Goal: Check status: Check status

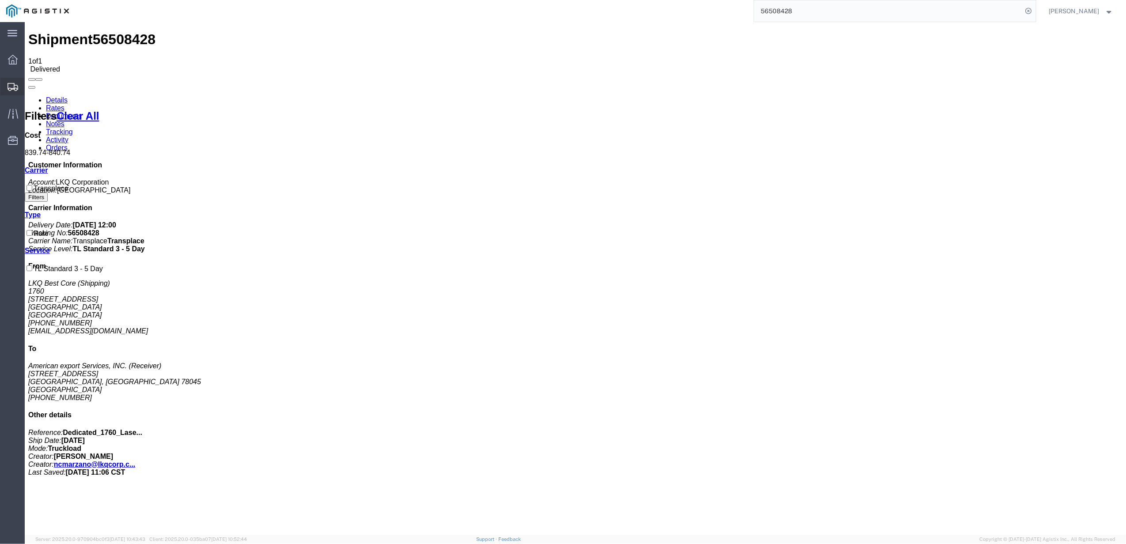
click at [11, 86] on icon at bounding box center [13, 87] width 11 height 8
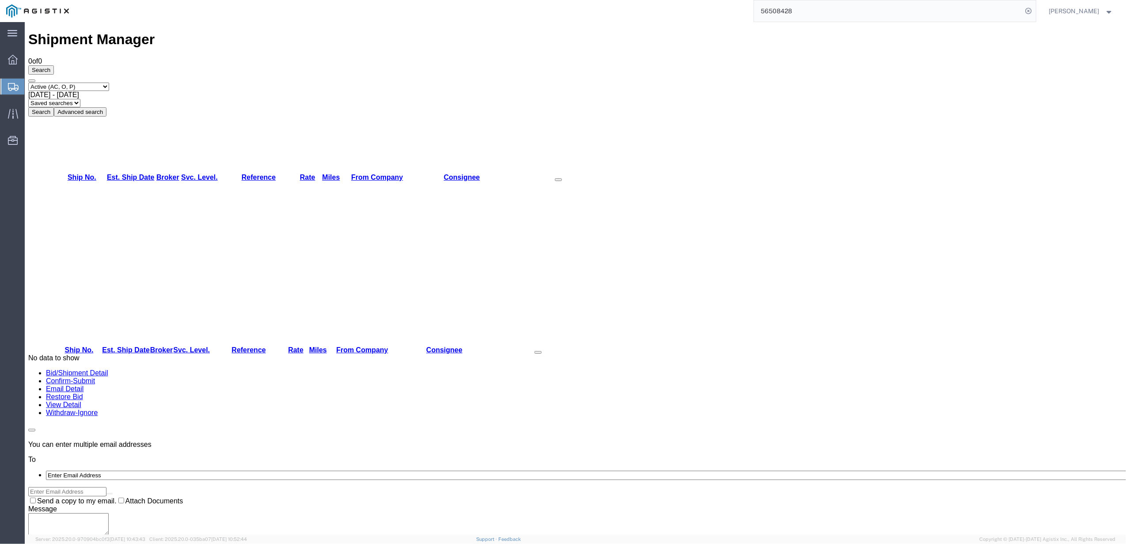
click at [68, 83] on select "Select status Active (AC, O, P) All Approved Awaiting Confirmation (AC) Booked …" at bounding box center [68, 87] width 81 height 8
click at [28, 83] on select "Select status Active (AC, O, P) All Approved Awaiting Confirmation (AC) Booked …" at bounding box center [68, 87] width 81 height 8
click at [62, 156] on div "Shipment Manager 0 of 0 Search Select status Active (AC, O, P) All Approved Awa…" at bounding box center [575, 288] width 1094 height 515
click at [72, 83] on select "Select status Active (AC, O, P) All Approved Awaiting Confirmation (AC) Booked …" at bounding box center [68, 87] width 81 height 8
select select "BOOK"
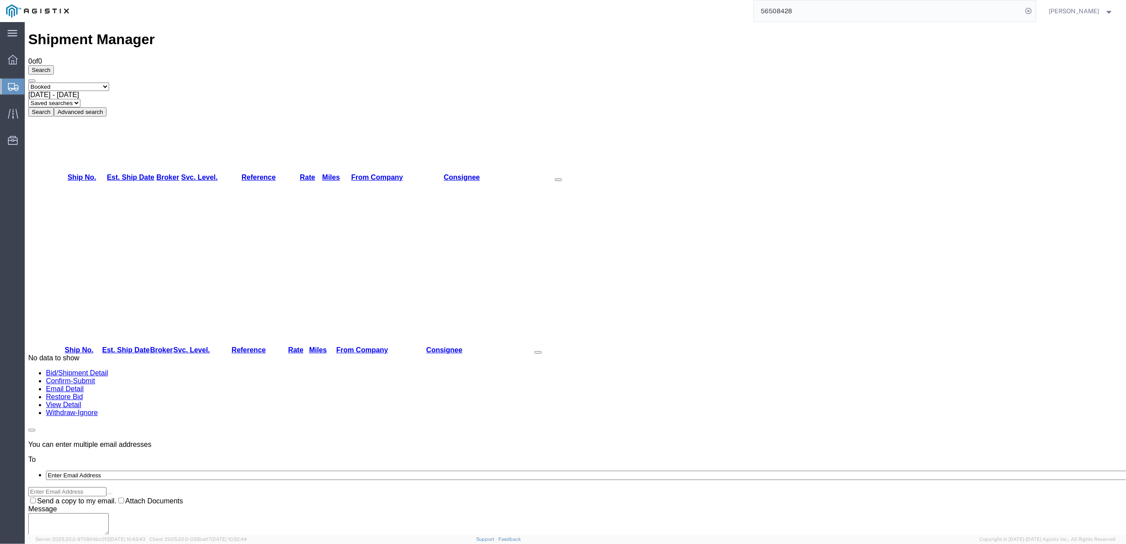
click at [28, 83] on select "Select status Active (AC, O, P) All Approved Awaiting Confirmation (AC) Booked …" at bounding box center [68, 87] width 81 height 8
click at [168, 65] on div "Search Select status Active (AC, O, P) All Approved Awaiting Confirmation (AC) …" at bounding box center [575, 90] width 1094 height 51
click at [79, 91] on span "[DATE] - [DATE]" at bounding box center [53, 95] width 51 height 8
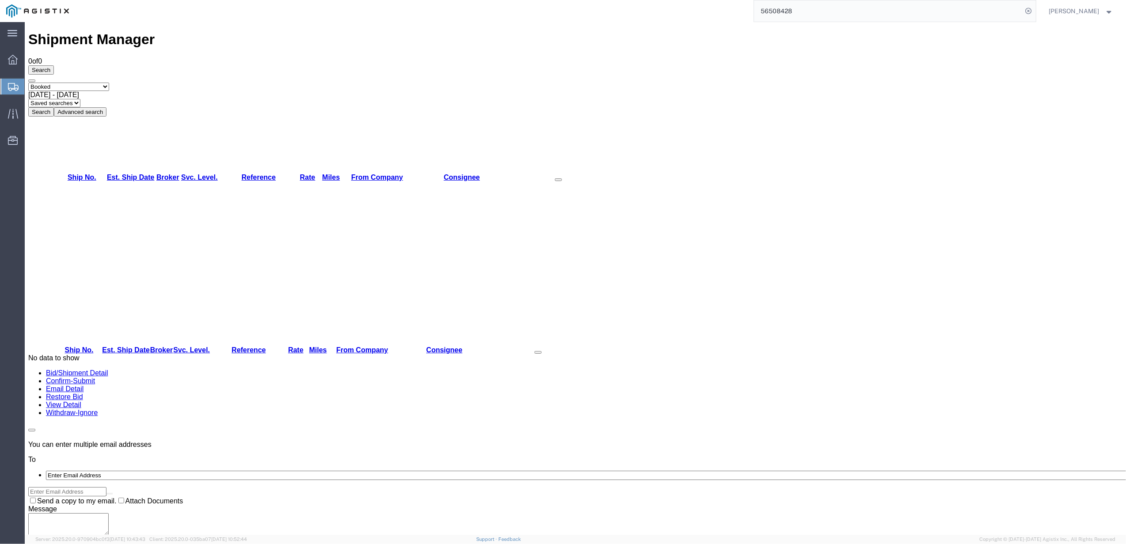
click at [54, 107] on button "Search" at bounding box center [41, 111] width 26 height 9
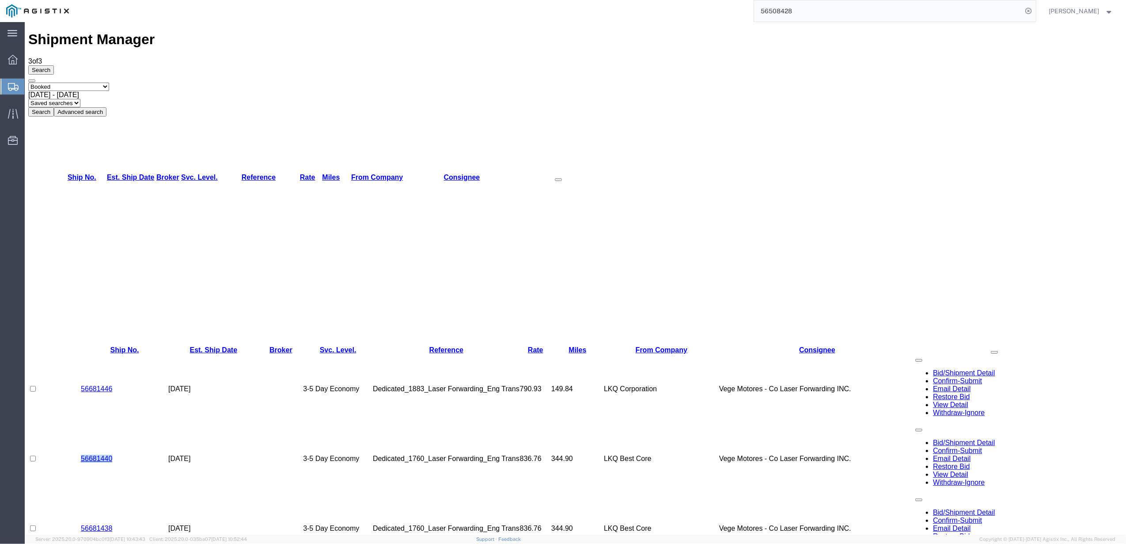
drag, startPoint x: 128, startPoint y: 115, endPoint x: 74, endPoint y: 114, distance: 53.9
click at [74, 424] on tr "56681440 [DATE] 3-5 Day Economy Dedicated_1760_Laser Forwarding_Eng Trans 836.7…" at bounding box center [550, 459] width 1045 height 70
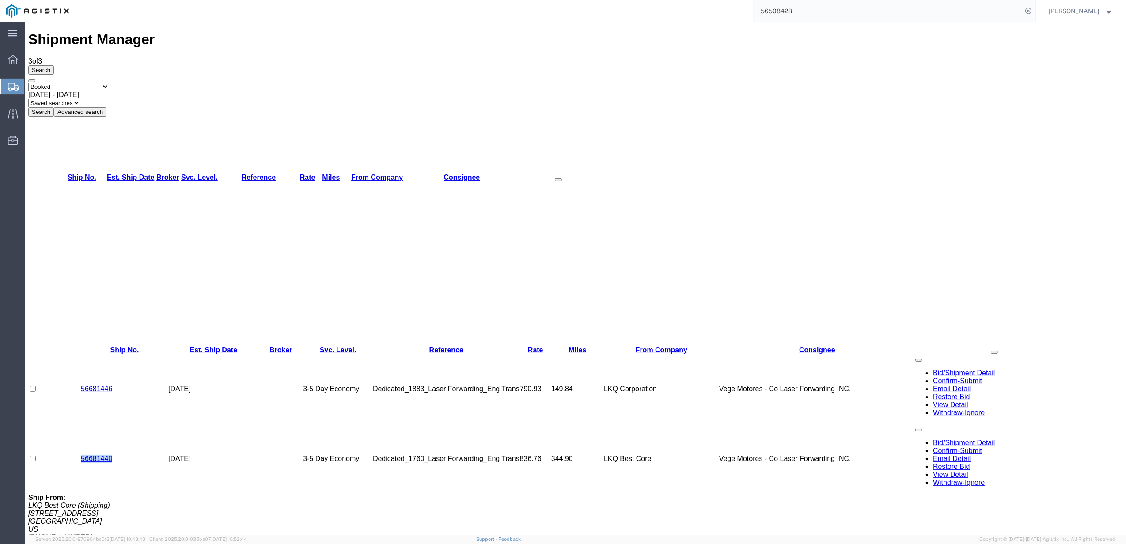
copy tr "56681440"
drag, startPoint x: 80, startPoint y: 246, endPoint x: 130, endPoint y: 254, distance: 50.1
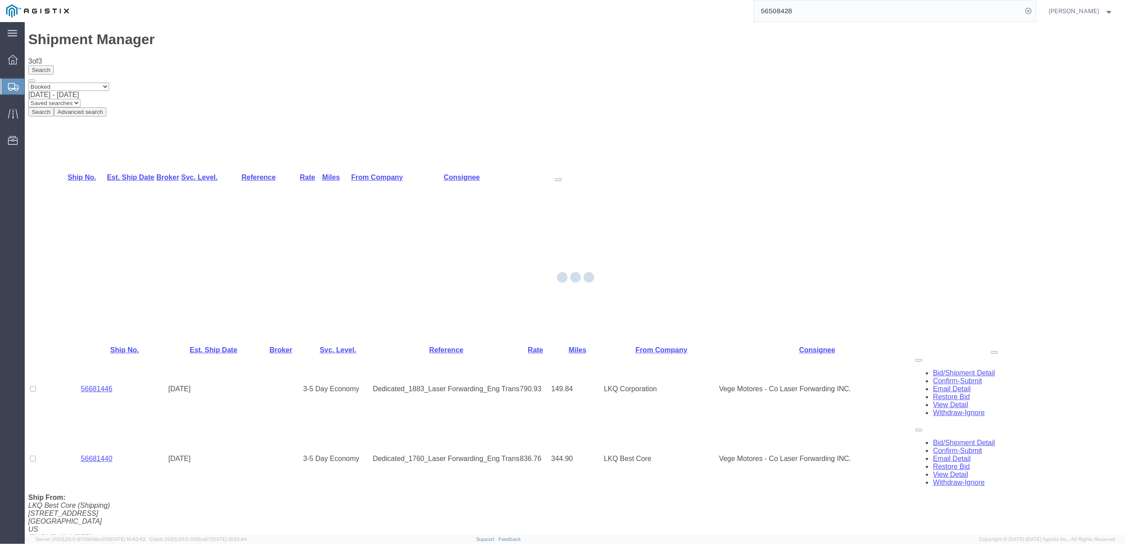
copy link "56681438"
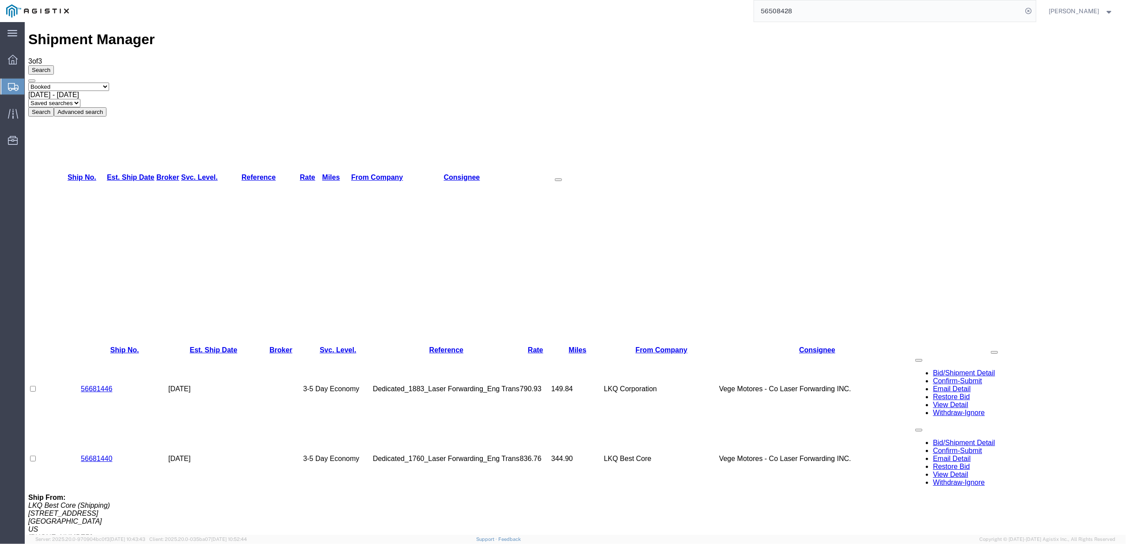
click at [79, 91] on span "[DATE] - [DATE]" at bounding box center [53, 95] width 51 height 8
click at [54, 107] on button "Search" at bounding box center [41, 111] width 26 height 9
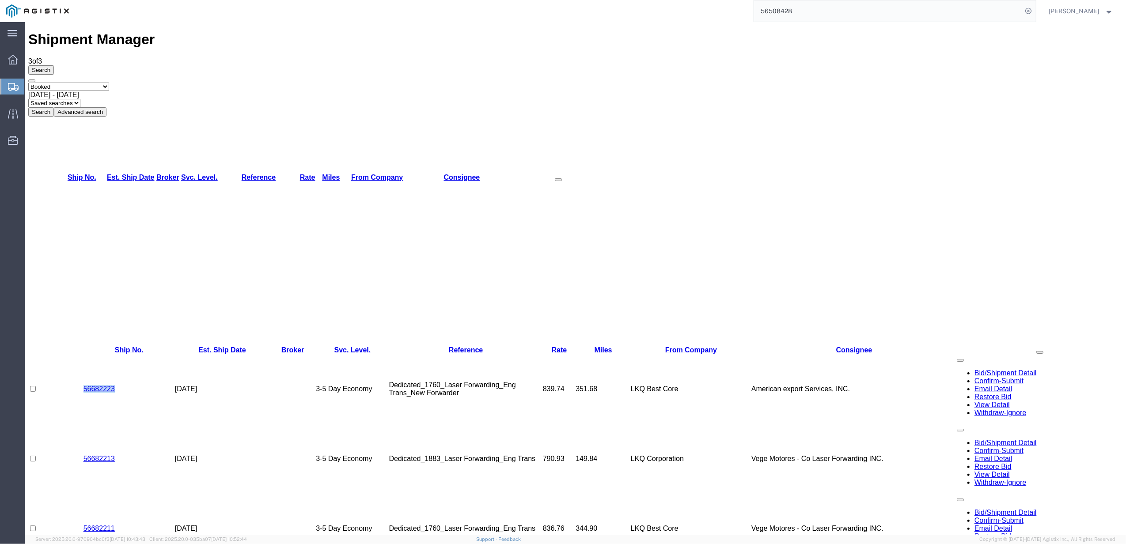
drag, startPoint x: 78, startPoint y: 102, endPoint x: 117, endPoint y: 102, distance: 38.4
click at [117, 354] on tr "56682223 [DATE] 3-5 Day Economy Dedicated_1760_Laser Forwarding_Eng Trans_New F…" at bounding box center [575, 389] width 1094 height 70
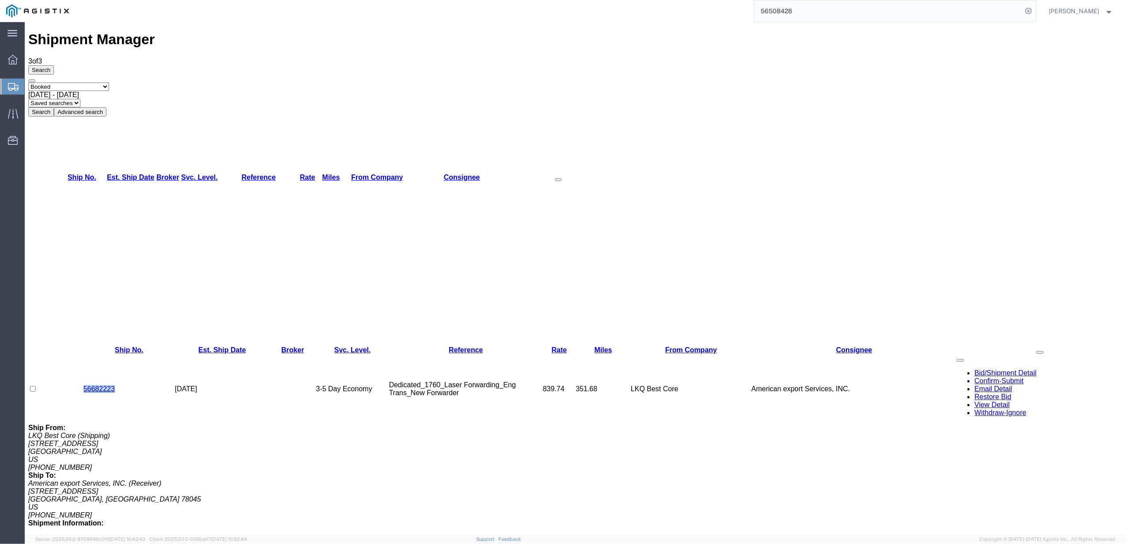
copy tr "56682223"
drag, startPoint x: 115, startPoint y: 256, endPoint x: 78, endPoint y: 254, distance: 37.6
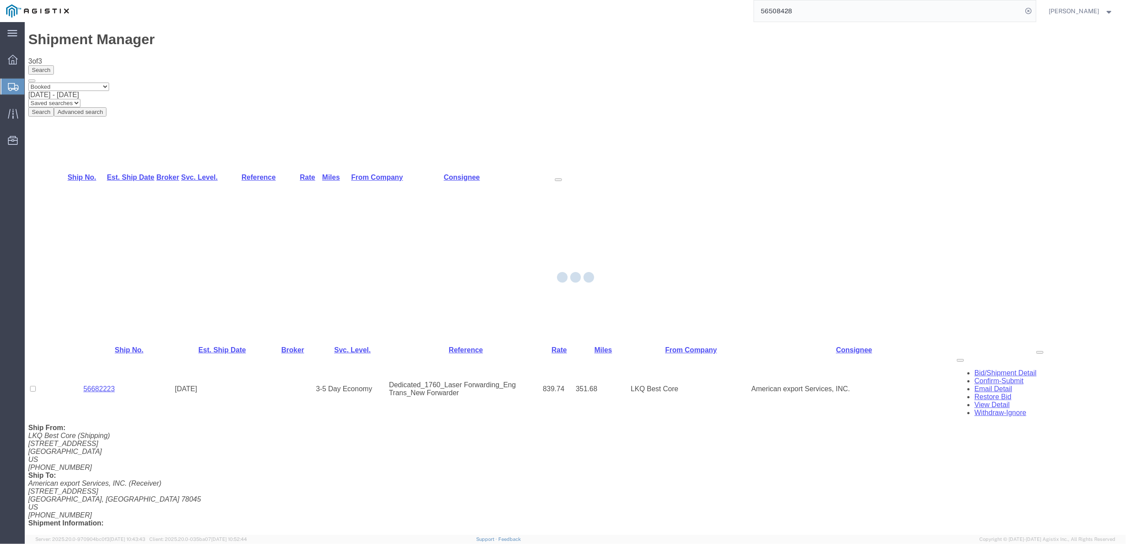
copy tr "56682211"
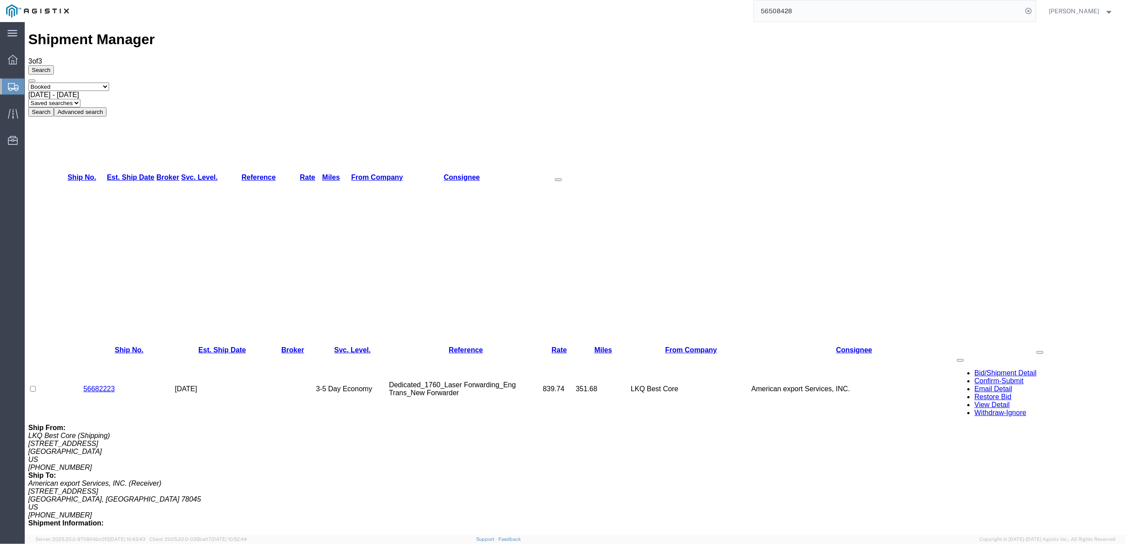
drag, startPoint x: 147, startPoint y: 60, endPoint x: 149, endPoint y: 64, distance: 5.2
click at [79, 91] on span "[DATE] - [DATE]" at bounding box center [53, 95] width 51 height 8
click at [54, 107] on button "Search" at bounding box center [41, 111] width 26 height 9
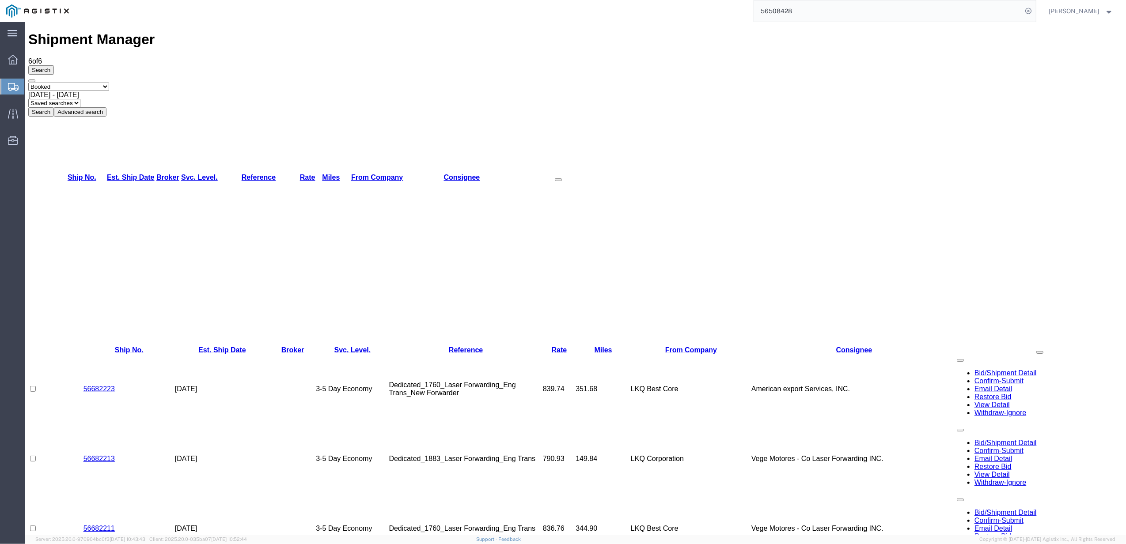
click at [79, 91] on span "[DATE] - [DATE]" at bounding box center [53, 95] width 51 height 8
click at [54, 107] on button "Search" at bounding box center [41, 111] width 26 height 9
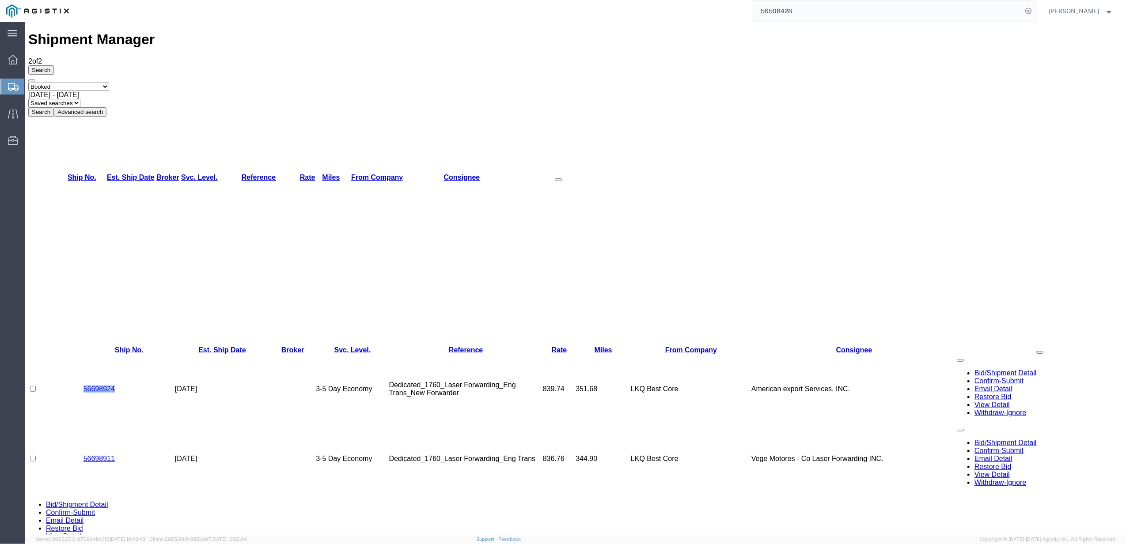
drag, startPoint x: 118, startPoint y: 101, endPoint x: 82, endPoint y: 98, distance: 36.8
click at [83, 354] on td "56698924" at bounding box center [128, 389] width 91 height 70
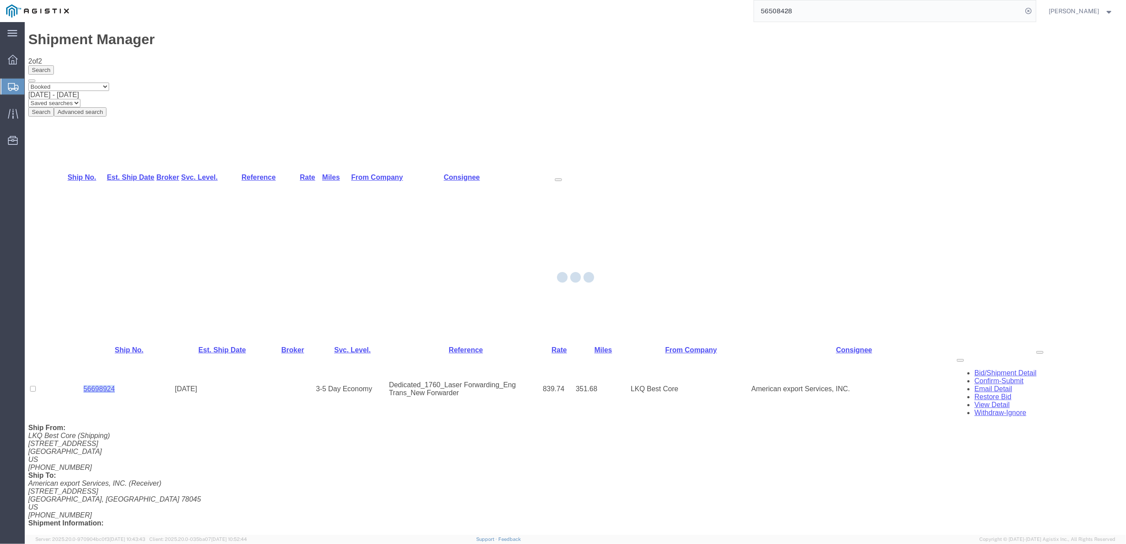
copy link "56698924"
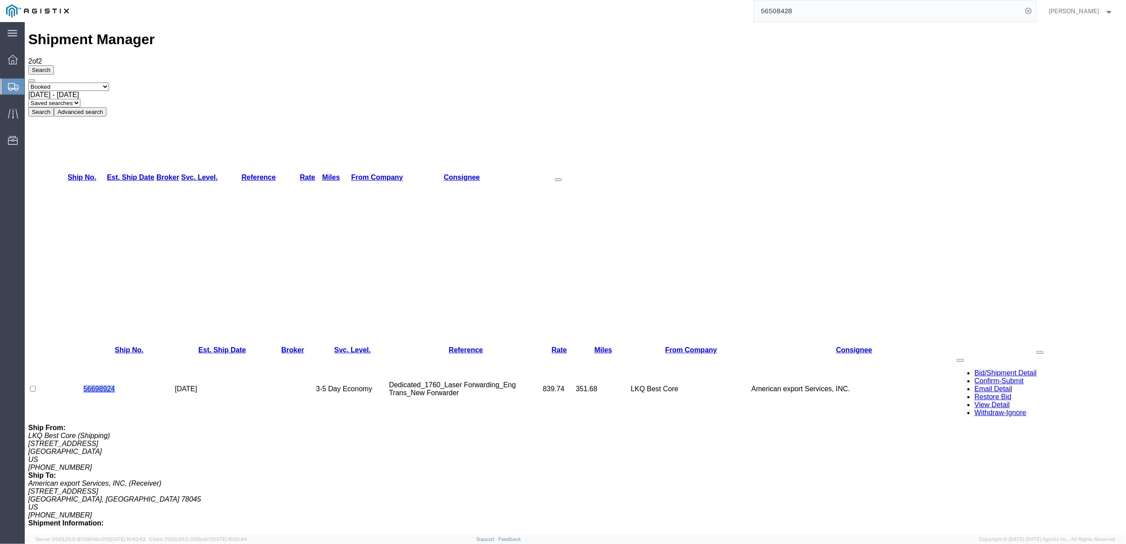
click at [156, 91] on div "[DATE] - [DATE]" at bounding box center [575, 95] width 1094 height 8
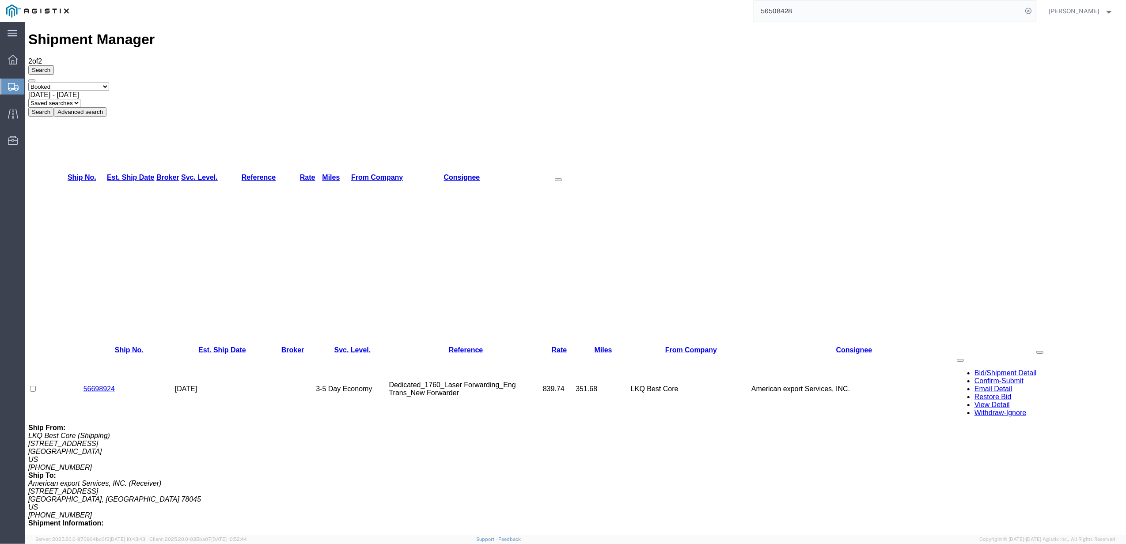
click at [54, 107] on button "Search" at bounding box center [41, 111] width 26 height 9
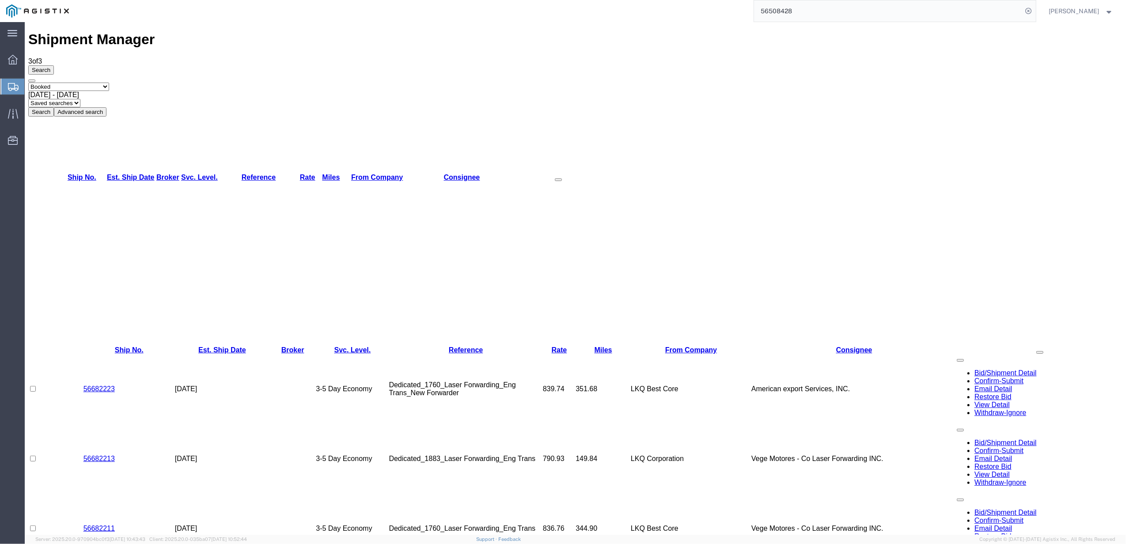
click at [453, 424] on td "Dedicated_1883_Laser Forwarding_Eng Trans" at bounding box center [466, 459] width 154 height 70
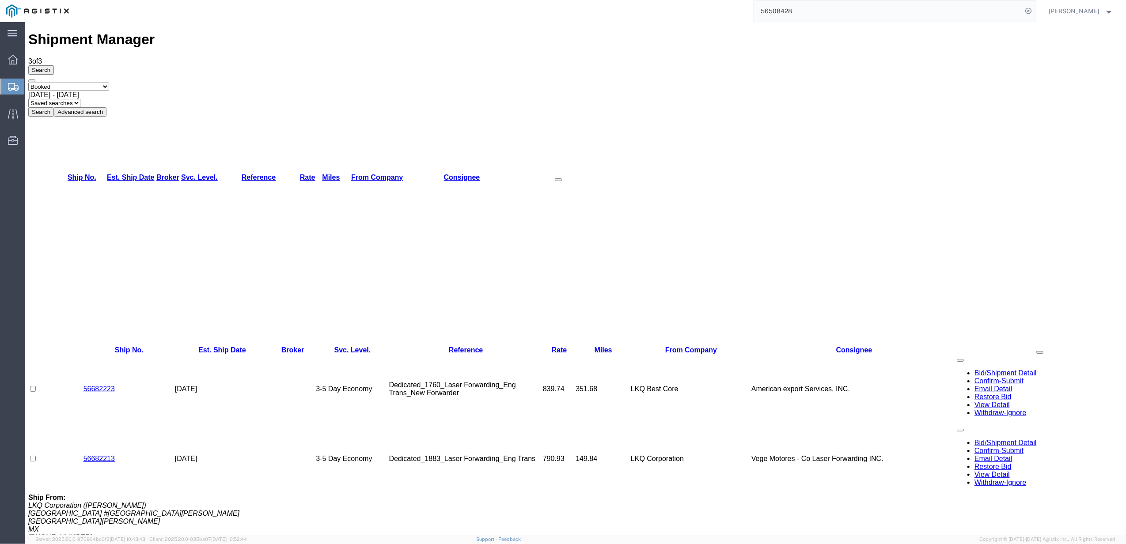
click at [191, 91] on div "[DATE] - [DATE]" at bounding box center [575, 95] width 1094 height 8
click at [54, 107] on button "Search" at bounding box center [41, 111] width 26 height 9
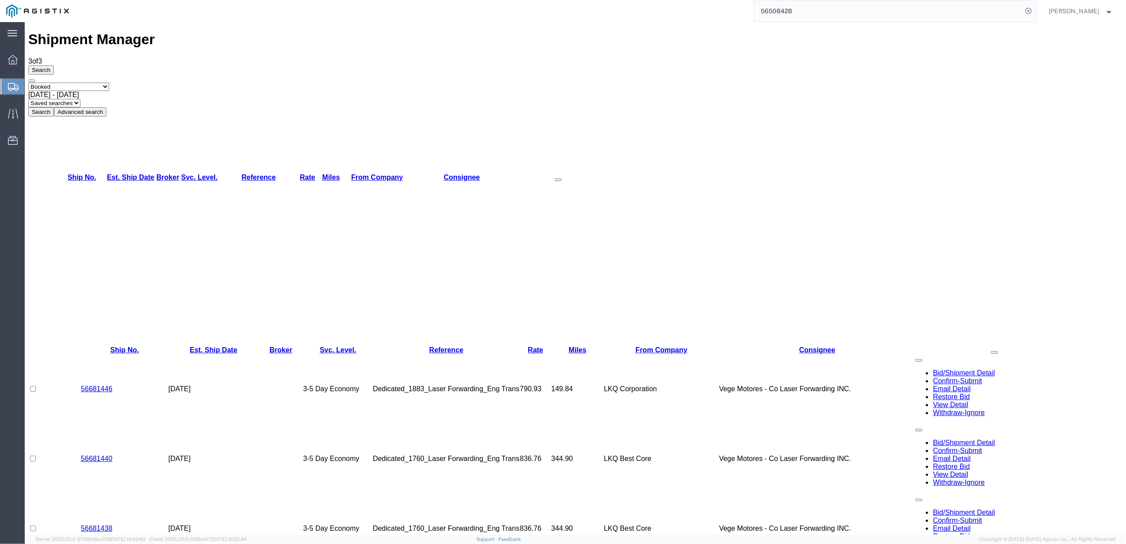
click at [79, 91] on span "[DATE] - [DATE]" at bounding box center [53, 95] width 51 height 8
click at [441, 250] on div "Shipment Manager 3 of 3 Search Select status Active (AC, O, P) All Approved Awa…" at bounding box center [575, 389] width 1094 height 716
click at [469, 424] on td "Dedicated_1760_Laser Forwarding_Eng Trans" at bounding box center [446, 459] width 147 height 70
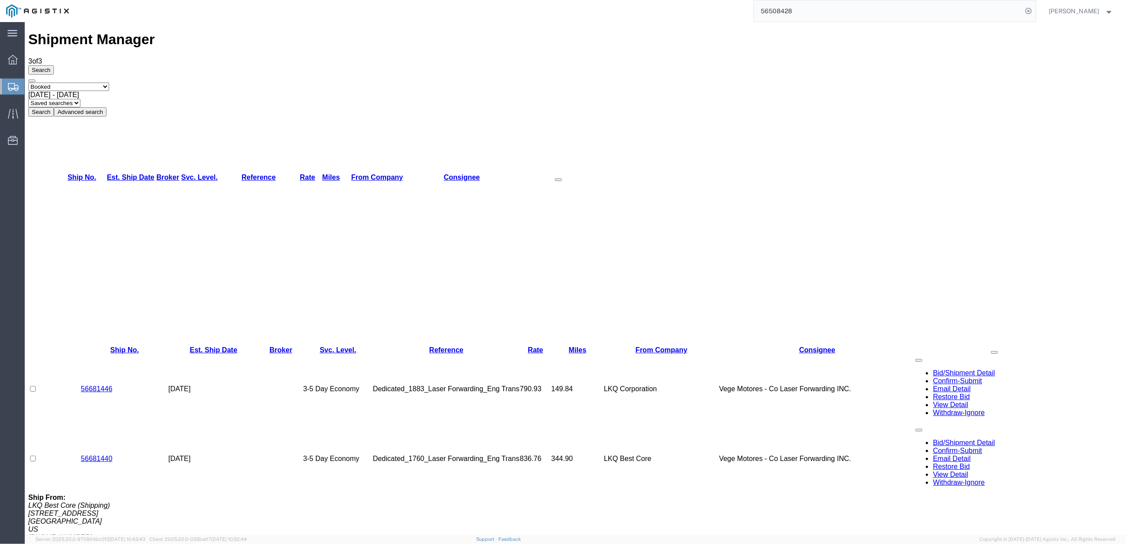
click at [463, 354] on td "Dedicated_1883_Laser Forwarding_Eng Trans" at bounding box center [446, 389] width 147 height 70
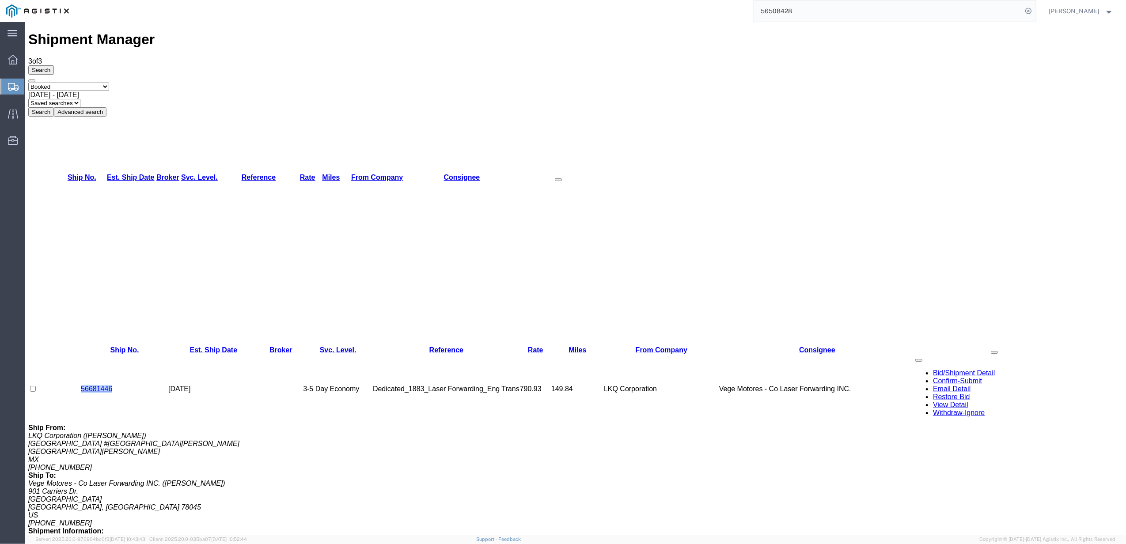
drag, startPoint x: 115, startPoint y: 101, endPoint x: 80, endPoint y: 105, distance: 35.1
click at [81, 354] on td "56681446" at bounding box center [124, 389] width 87 height 70
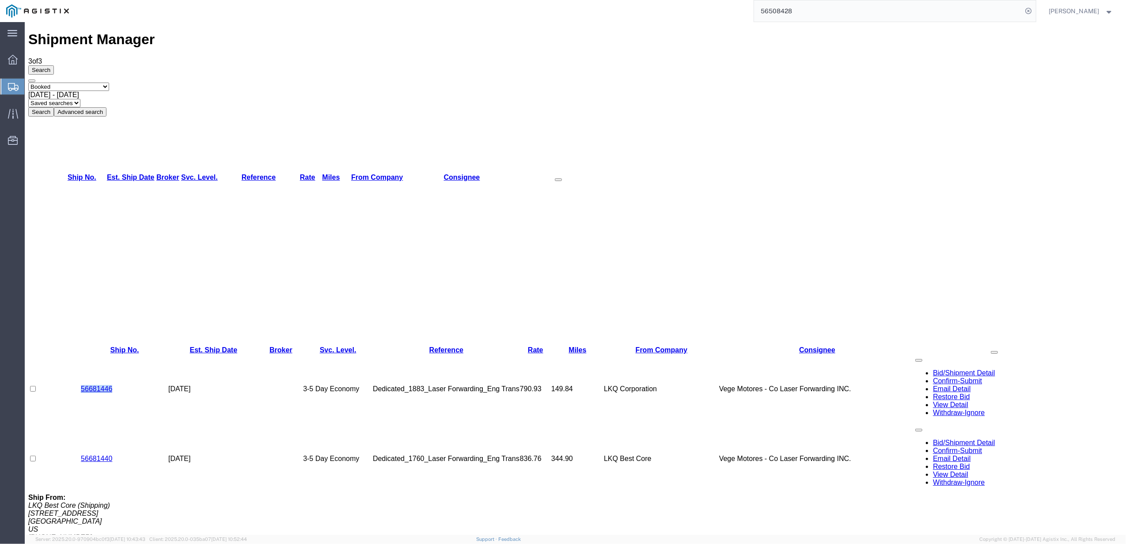
copy link "56681446"
click at [814, 17] on input "56508428" at bounding box center [888, 10] width 269 height 21
click at [790, 4] on input "56508428" at bounding box center [888, 10] width 269 height 21
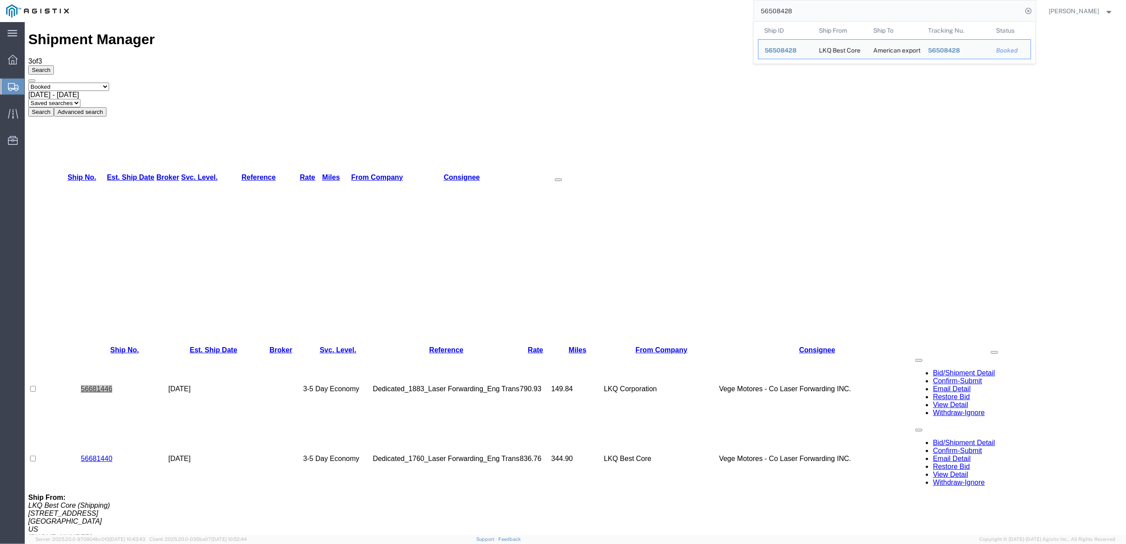
click at [790, 6] on input "56508428" at bounding box center [888, 10] width 269 height 21
paste input "5820213"
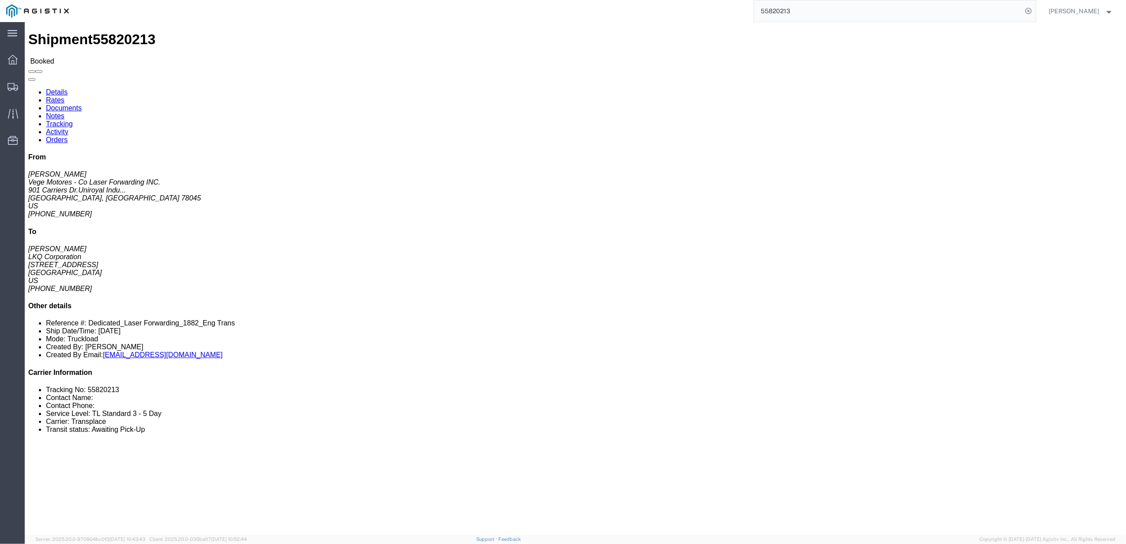
drag, startPoint x: 28, startPoint y: 431, endPoint x: 70, endPoint y: 439, distance: 42.4
click p "Bill Shipment To: Recipient Account Vendor: Transplace Account #: 1882 Country:…"
drag, startPoint x: 66, startPoint y: 436, endPoint x: 18, endPoint y: 431, distance: 48.8
click p "Bill Shipment To: Recipient Account Vendor: Transplace Account #: 1882 Country:…"
drag, startPoint x: 1021, startPoint y: 267, endPoint x: 1083, endPoint y: 281, distance: 63.9
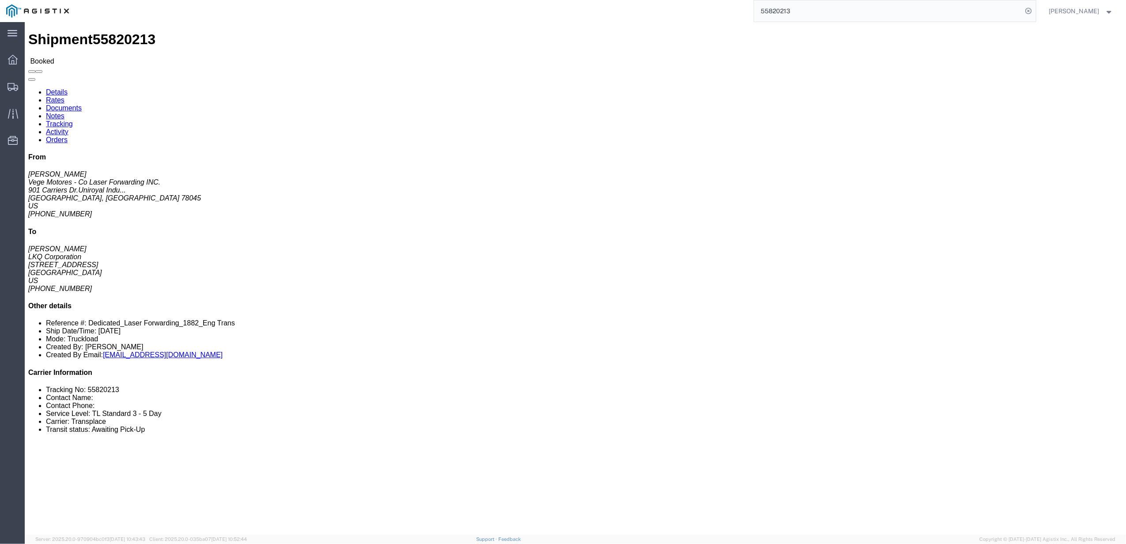
click li "Tracking No: 55820213"
click at [20, 87] on div at bounding box center [12, 87] width 25 height 18
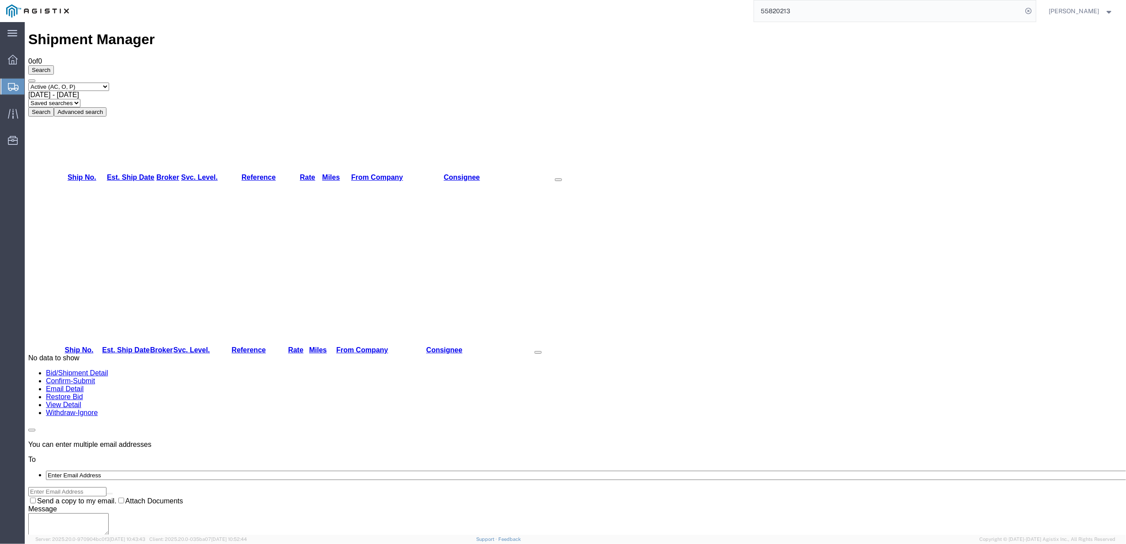
click at [163, 91] on div "[DATE] - [DATE]" at bounding box center [575, 95] width 1094 height 8
click at [54, 107] on button "Search" at bounding box center [41, 111] width 26 height 9
drag, startPoint x: 309, startPoint y: 62, endPoint x: 297, endPoint y: 79, distance: 20.6
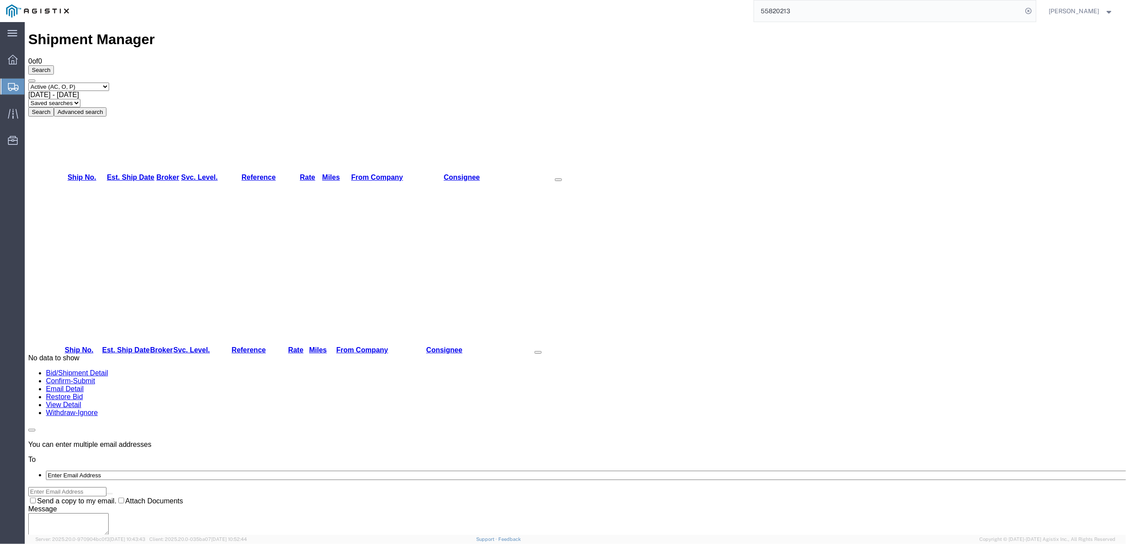
click at [307, 75] on div "Search Select status Active (AC, O, P) All Approved Awaiting Confirmation (AC) …" at bounding box center [575, 90] width 1094 height 51
click at [54, 107] on button "Search" at bounding box center [41, 111] width 26 height 9
click at [1022, 10] on input "55820213" at bounding box center [888, 10] width 269 height 21
paste input "6508428"
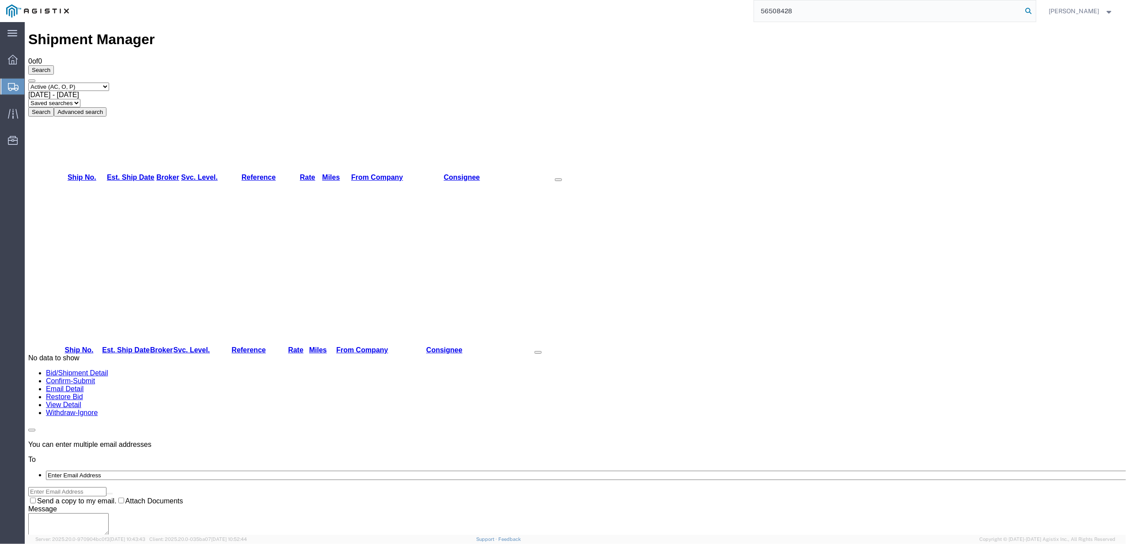
type input "56508428"
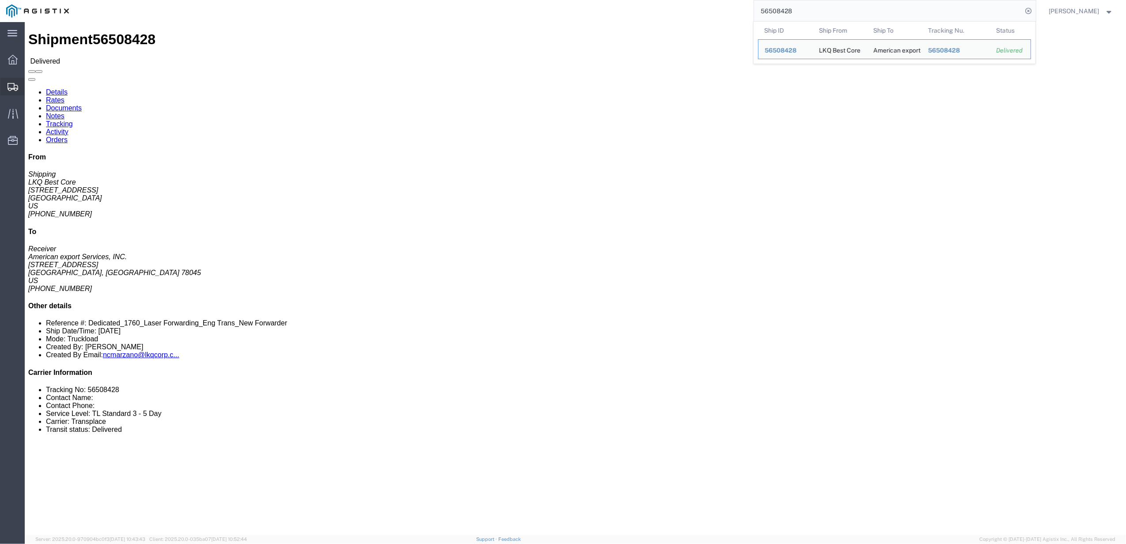
click at [15, 77] on ul "Dashboard Shipments Traffic Resources Address Book Saved Searches" at bounding box center [12, 105] width 25 height 108
click at [15, 83] on icon at bounding box center [13, 87] width 11 height 8
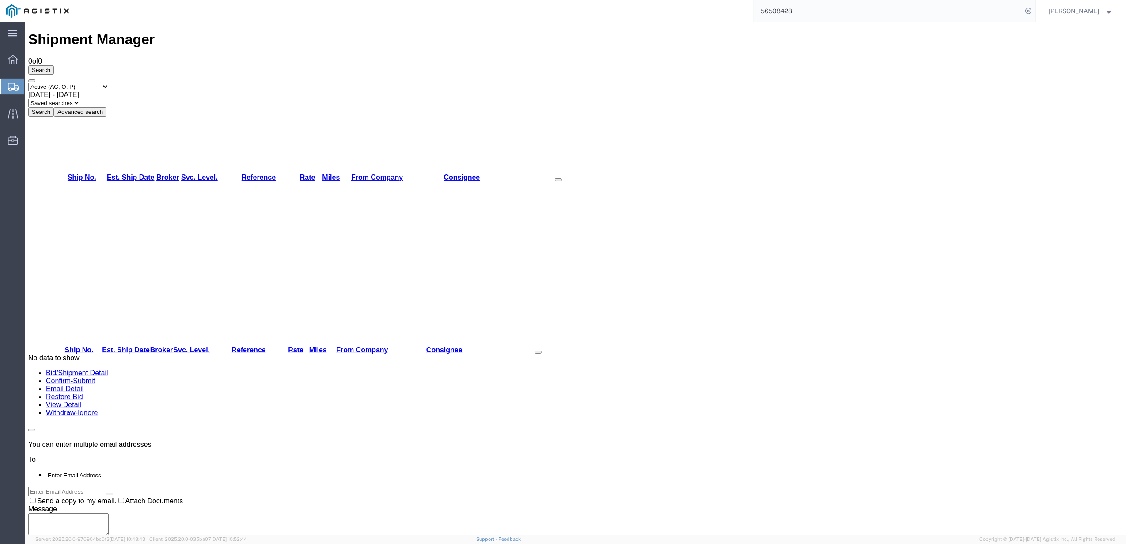
click at [96, 83] on select "Select status Active (AC, O, P) All Approved Awaiting Confirmation (AC) Booked …" at bounding box center [68, 87] width 81 height 8
select select "BOOK"
click at [28, 83] on select "Select status Active (AC, O, P) All Approved Awaiting Confirmation (AC) Booked …" at bounding box center [68, 87] width 81 height 8
click at [79, 91] on span "[DATE] - [DATE]" at bounding box center [53, 95] width 51 height 8
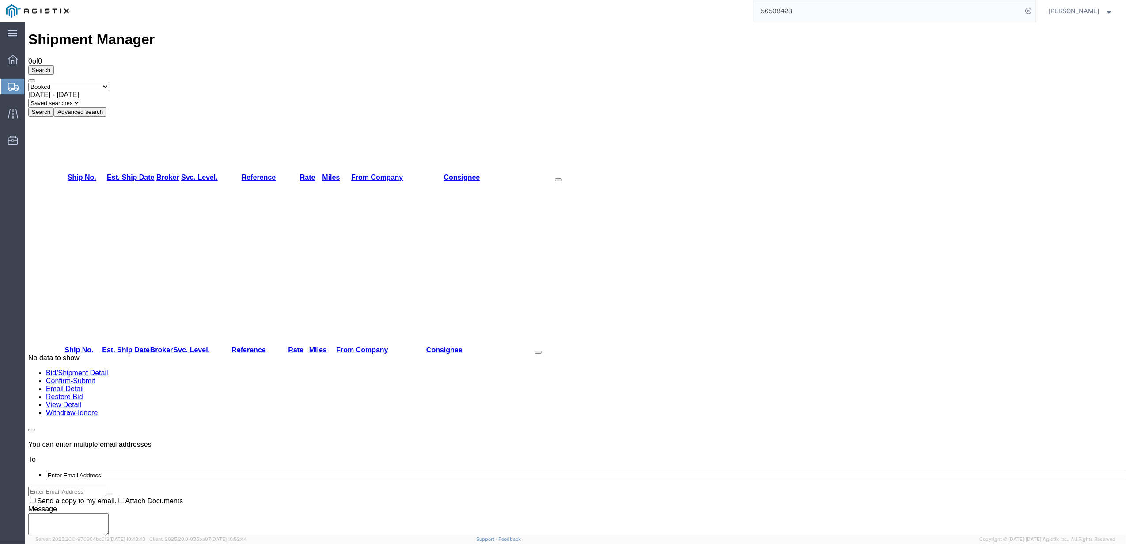
click at [302, 83] on div "Select status Active (AC, O, P) All Approved Awaiting Confirmation (AC) Booked …" at bounding box center [575, 100] width 1094 height 34
click at [54, 107] on button "Search" at bounding box center [41, 111] width 26 height 9
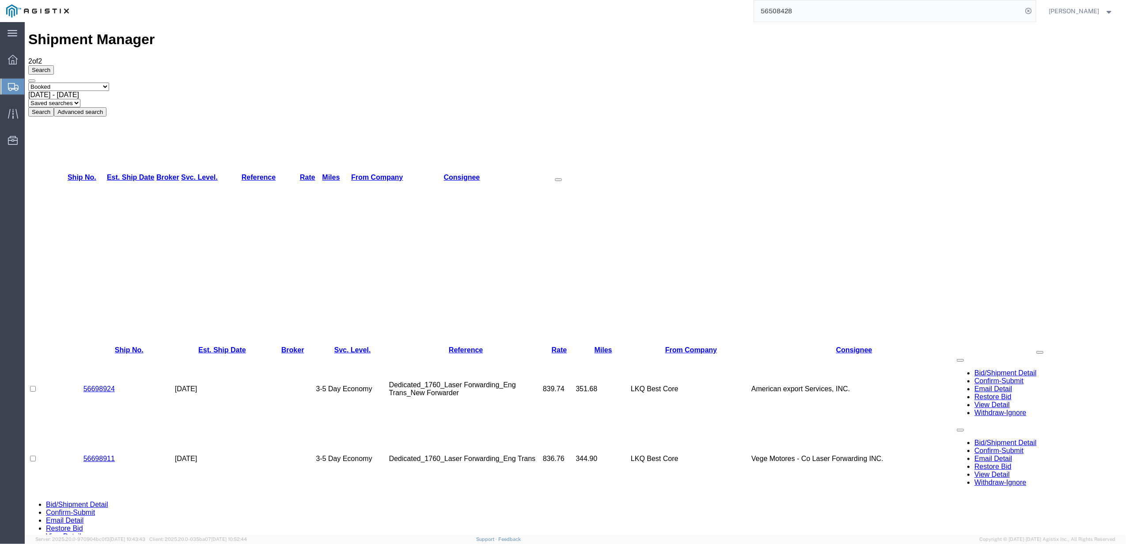
click at [117, 424] on td "56698911" at bounding box center [128, 459] width 91 height 70
drag, startPoint x: 117, startPoint y: 117, endPoint x: 79, endPoint y: 116, distance: 38.0
click at [83, 424] on td "56698911" at bounding box center [128, 459] width 91 height 70
copy link "56698911"
click at [587, 424] on td "344.90" at bounding box center [602, 459] width 55 height 70
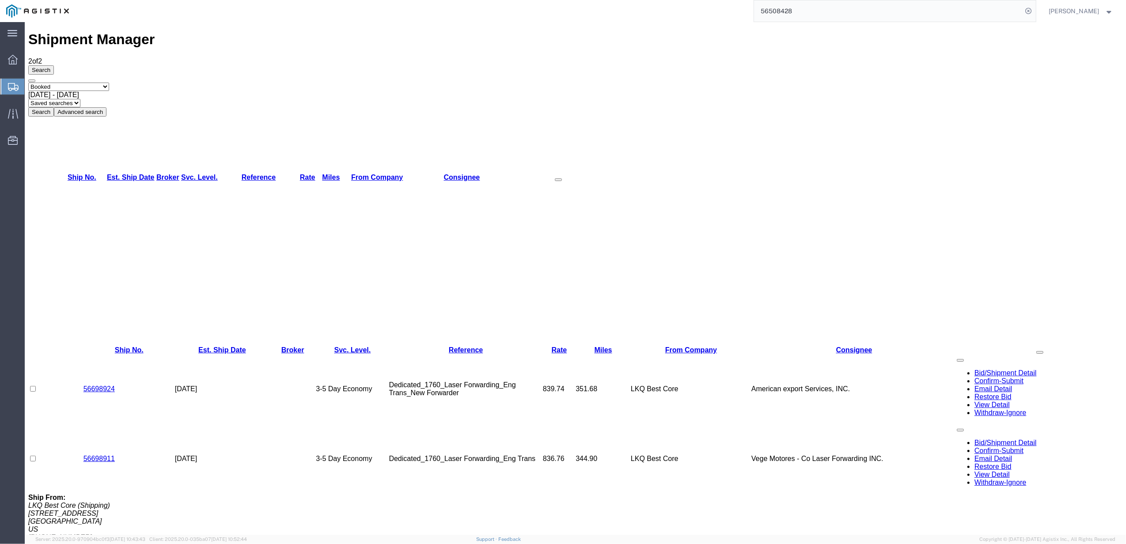
click at [79, 91] on span "[DATE] - [DATE]" at bounding box center [53, 95] width 51 height 8
click at [308, 83] on div "Select status Active (AC, O, P) All Approved Awaiting Confirmation (AC) Booked …" at bounding box center [575, 100] width 1094 height 34
click at [54, 107] on button "Search" at bounding box center [41, 111] width 26 height 9
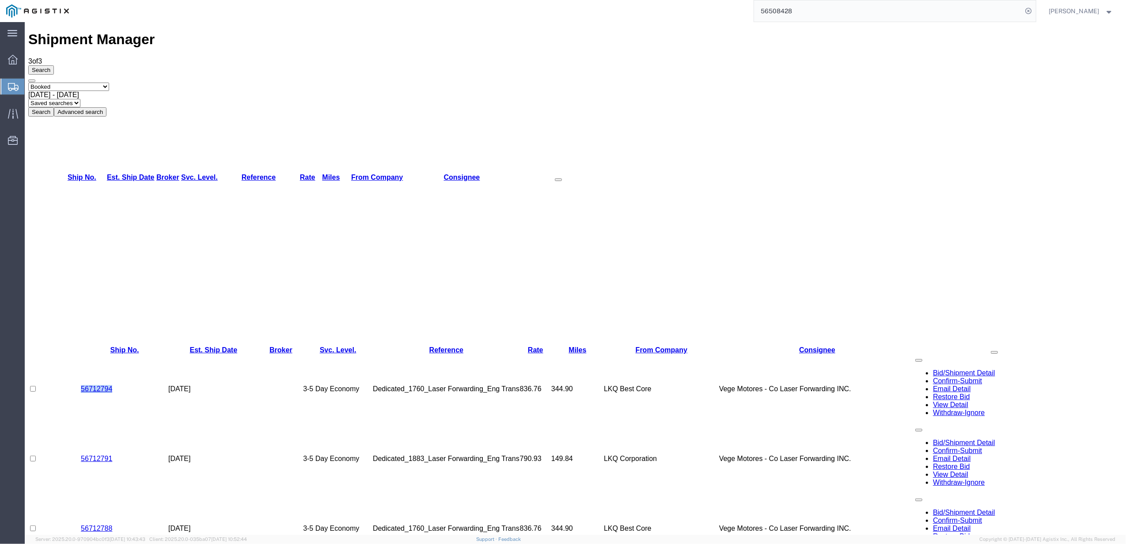
drag, startPoint x: 113, startPoint y: 101, endPoint x: 80, endPoint y: 106, distance: 33.0
click at [81, 354] on td "56712794" at bounding box center [124, 389] width 87 height 70
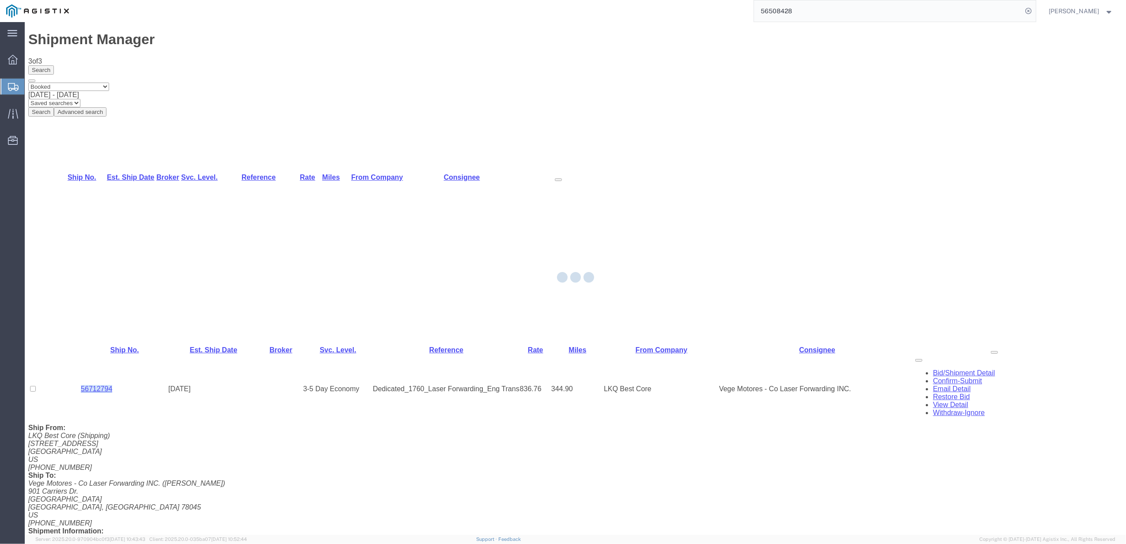
copy link "56712794"
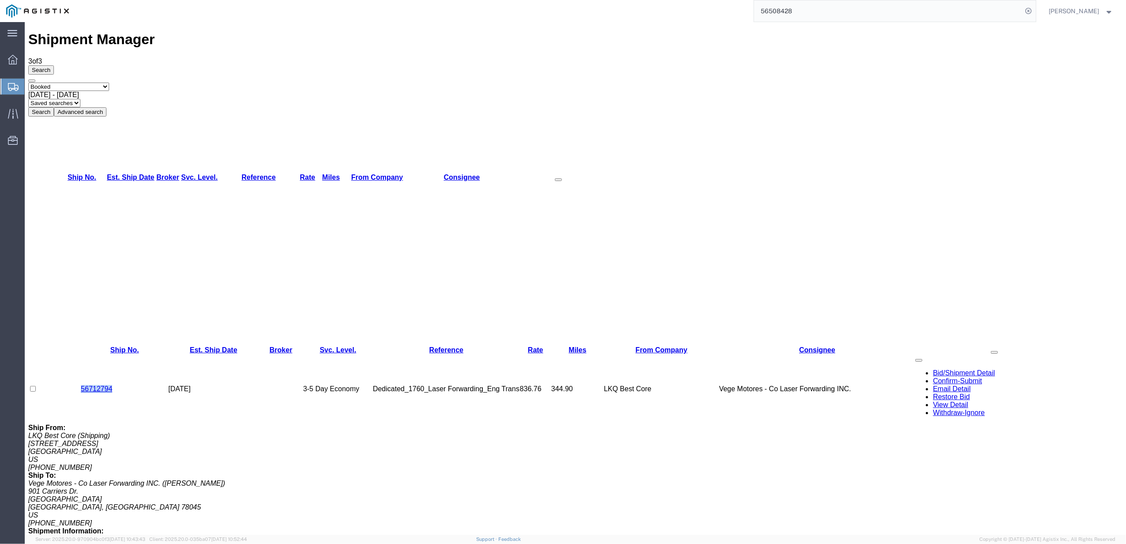
copy link "56712794"
drag, startPoint x: 122, startPoint y: 246, endPoint x: 80, endPoint y: 248, distance: 42.5
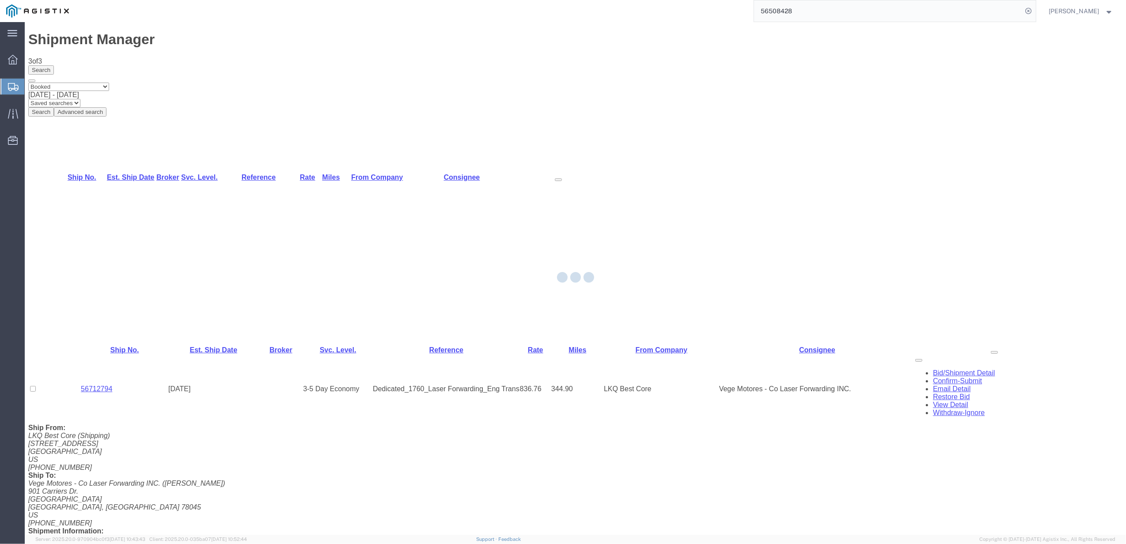
copy link "56712788"
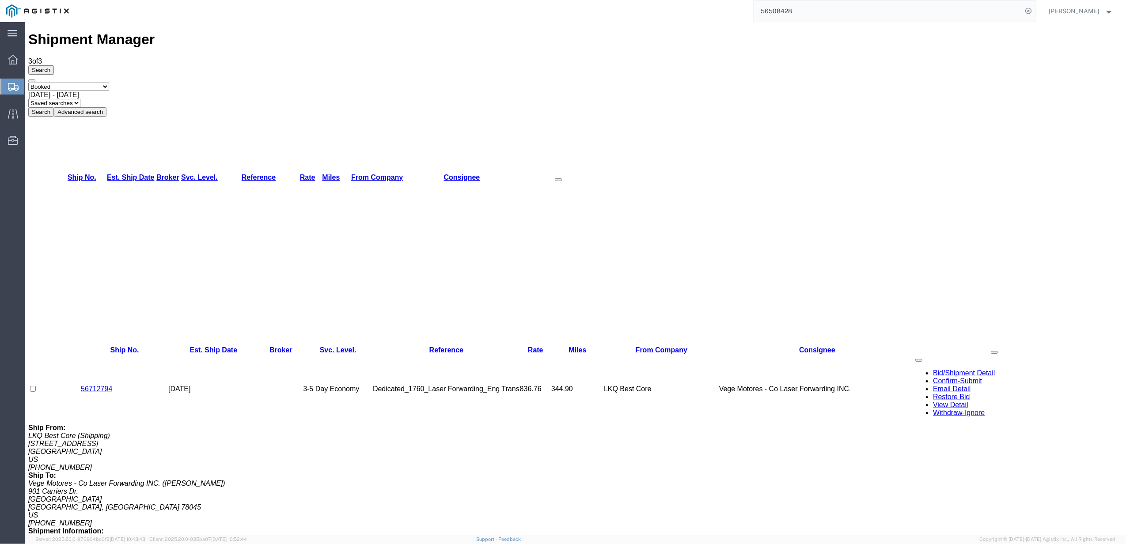
click at [79, 91] on span "[DATE] - [DATE]" at bounding box center [53, 95] width 51 height 8
click at [54, 107] on button "Search" at bounding box center [41, 111] width 26 height 9
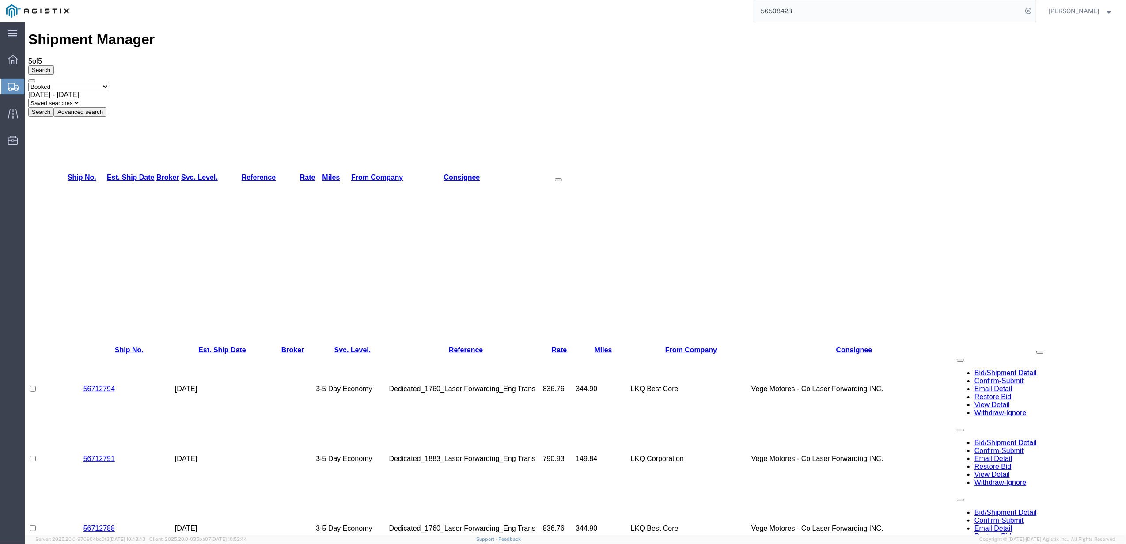
click at [122, 354] on td "56712794" at bounding box center [128, 389] width 91 height 70
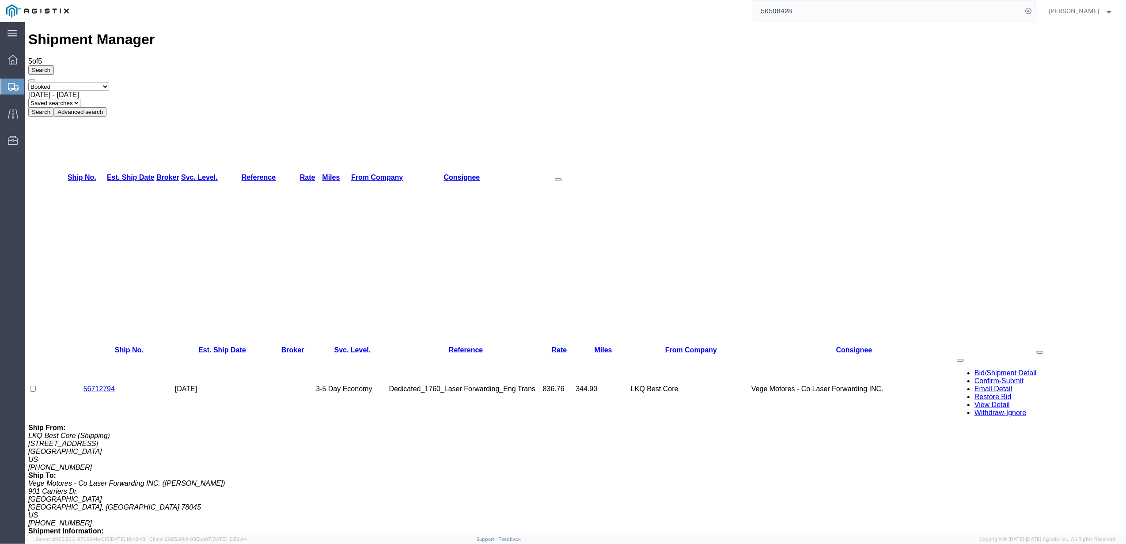
click at [79, 91] on span "[DATE] - [DATE]" at bounding box center [53, 95] width 51 height 8
click at [54, 107] on button "Search" at bounding box center [41, 111] width 26 height 9
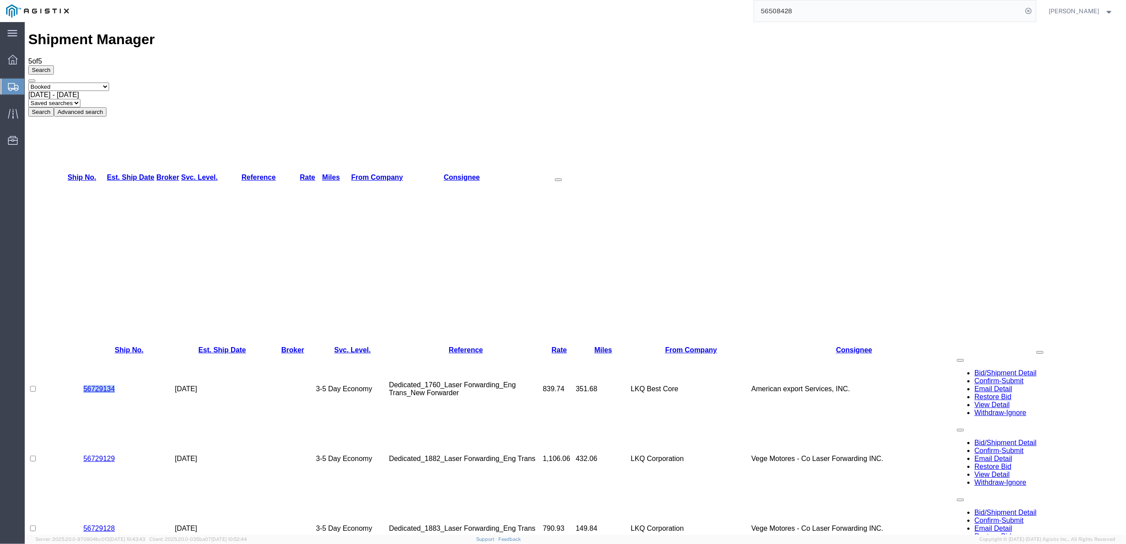
drag, startPoint x: 85, startPoint y: 99, endPoint x: 71, endPoint y: 98, distance: 14.2
click at [71, 354] on tr "56729134 [DATE] 3-5 Day Economy Dedicated_1760_Laser Forwarding_Eng Trans_New F…" at bounding box center [575, 389] width 1094 height 70
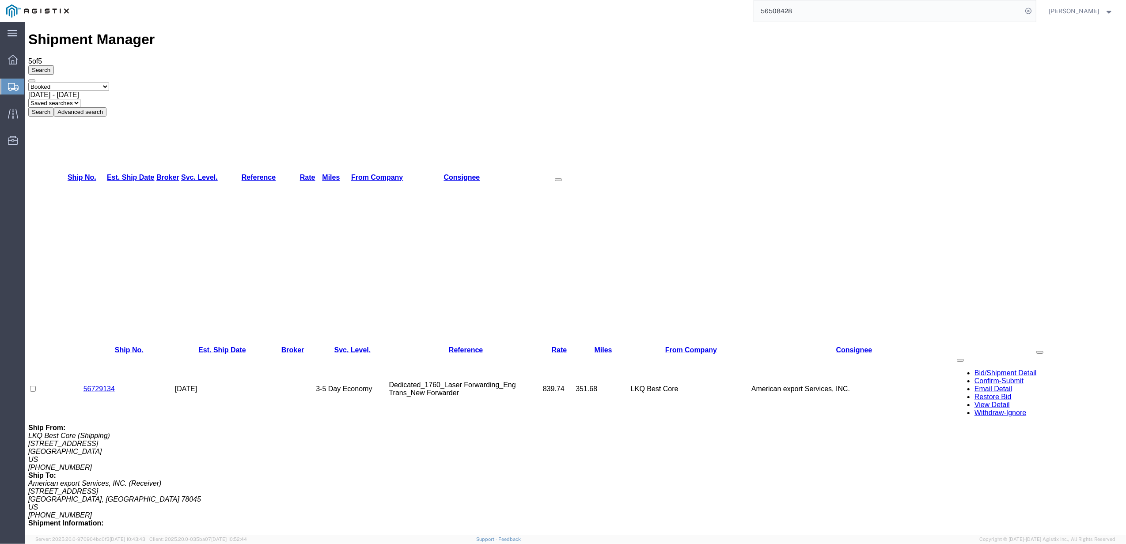
drag, startPoint x: 121, startPoint y: 269, endPoint x: 73, endPoint y: 271, distance: 47.3
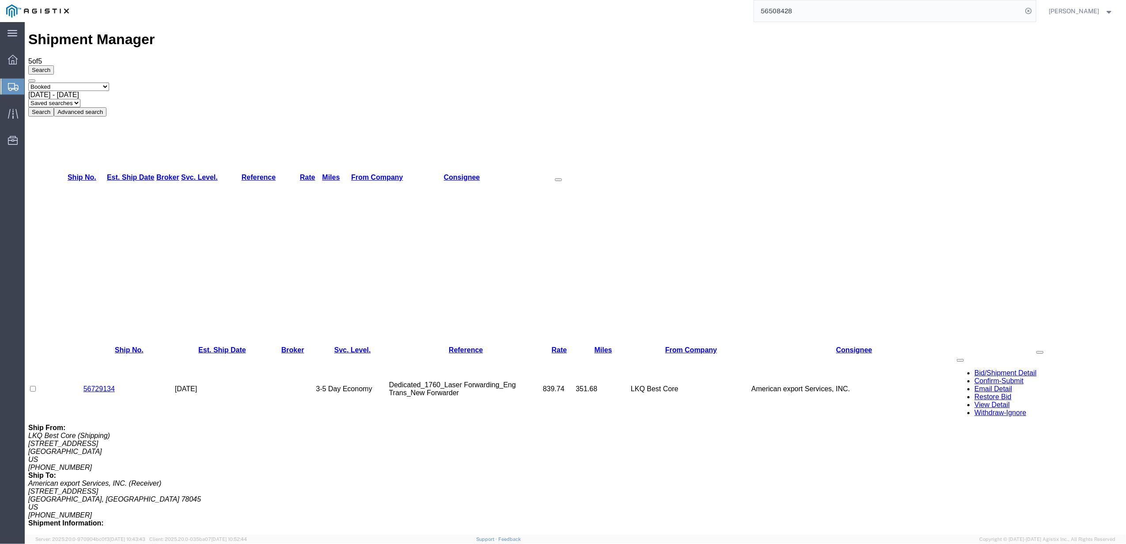
drag, startPoint x: 121, startPoint y: 245, endPoint x: 78, endPoint y: 244, distance: 43.3
